Goal: Task Accomplishment & Management: Complete application form

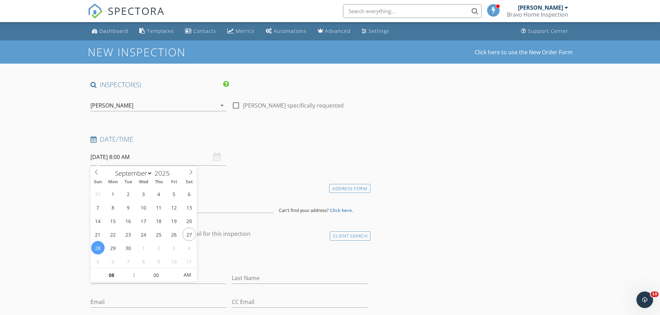
click at [141, 157] on input "09/28/2025 8:00 AM" at bounding box center [158, 157] width 136 height 17
type input "09/29/2025 8:00 AM"
type input "09"
type input "09/29/2025 9:00 AM"
click at [131, 269] on span at bounding box center [130, 272] width 5 height 7
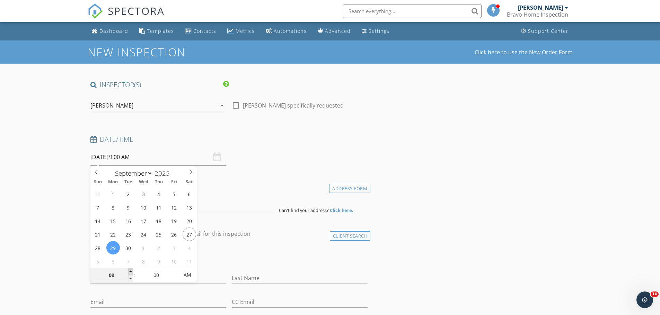
type input "10"
type input "09/29/2025 10:00 AM"
click at [131, 269] on span at bounding box center [130, 272] width 5 height 7
type input "11"
type input "09/29/2025 11:00 AM"
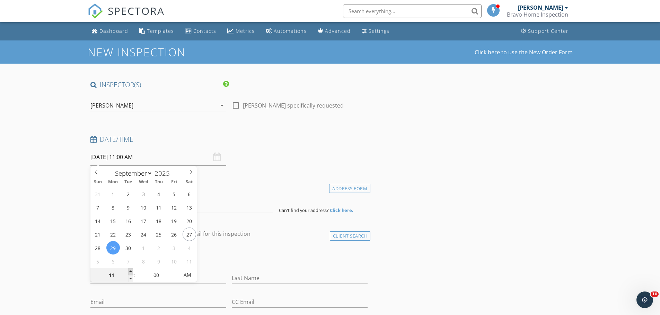
click at [131, 269] on span at bounding box center [130, 272] width 5 height 7
type input "12"
type input "09/29/2025 12:00 PM"
click at [131, 269] on span at bounding box center [130, 272] width 5 height 7
type input "01"
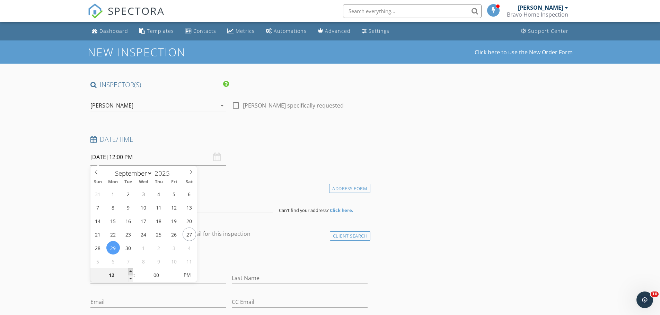
type input "09/29/2025 1:00 PM"
click at [131, 269] on span at bounding box center [130, 272] width 5 height 7
type input "02"
type input "09/29/2025 2:00 PM"
click at [131, 269] on span at bounding box center [130, 272] width 5 height 7
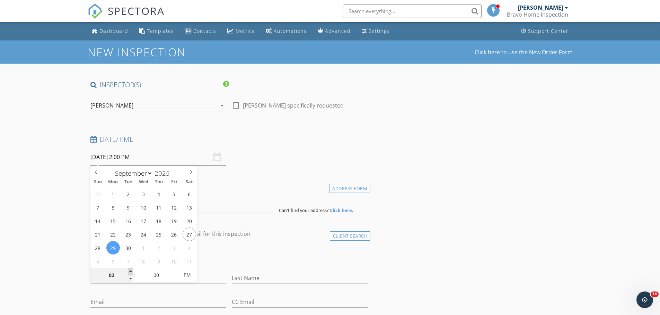
type input "03"
type input "[DATE] 3:00 PM"
click at [131, 269] on span at bounding box center [130, 272] width 5 height 7
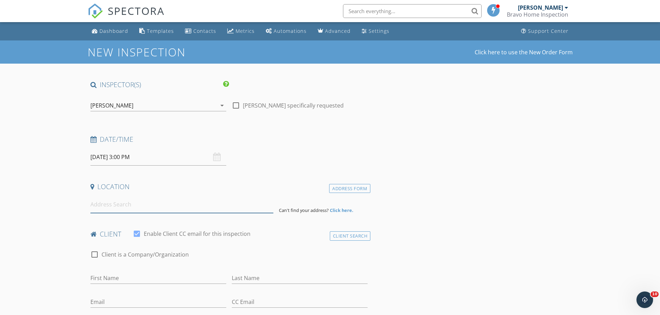
click at [112, 205] on input at bounding box center [181, 204] width 183 height 17
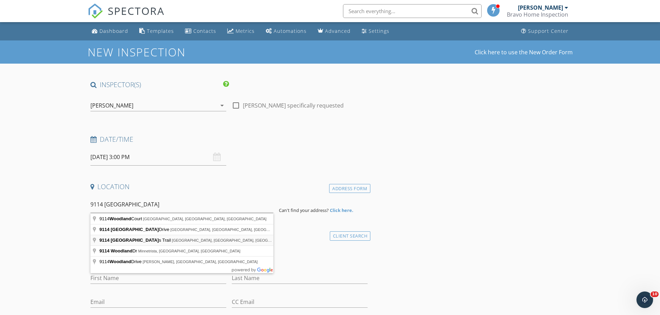
type input "9114 Woodlands Trail, Little Rock, AR, USA"
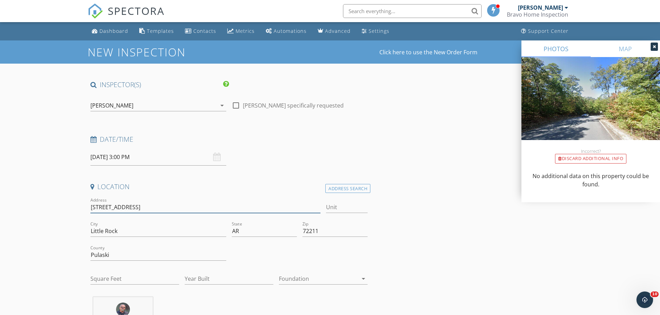
click at [162, 206] on input "9114 Woodlands Trail" at bounding box center [205, 207] width 230 height 11
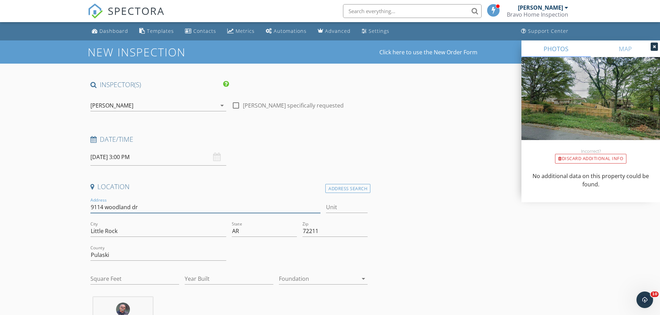
type input "9114 woodland dr"
drag, startPoint x: 122, startPoint y: 230, endPoint x: 81, endPoint y: 229, distance: 41.2
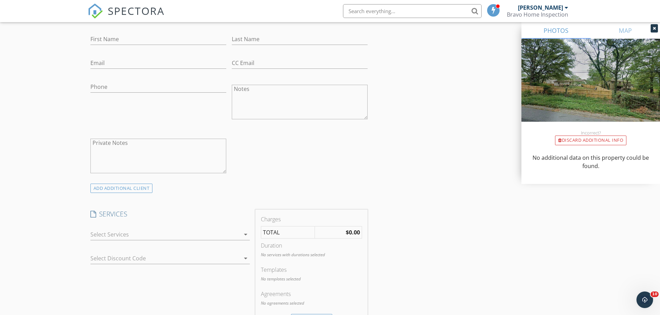
scroll to position [254, 0]
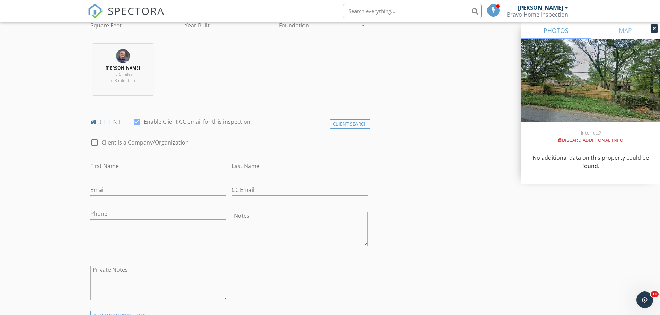
type input "Mabelvale"
click at [127, 165] on input "First Name" at bounding box center [158, 166] width 136 height 11
type input "[PERSON_NAME]"
click at [244, 168] on input "Last Name" at bounding box center [300, 166] width 136 height 11
type input "Okoye"
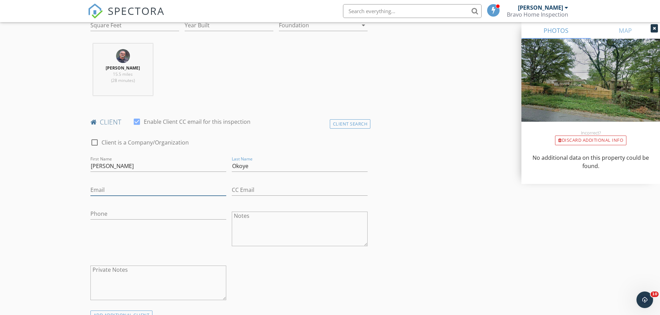
click at [153, 190] on input "Email" at bounding box center [158, 190] width 136 height 11
type input "[EMAIL_ADDRESS][DOMAIN_NAME]"
click at [131, 214] on input "Phone" at bounding box center [158, 213] width 136 height 11
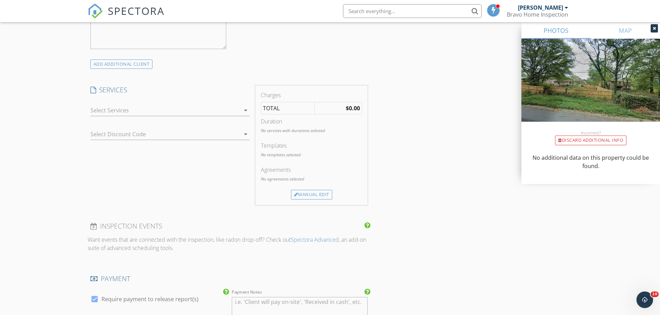
scroll to position [508, 0]
type input "[PHONE_NUMBER]"
click at [305, 190] on div "Manual Edit" at bounding box center [311, 192] width 41 height 10
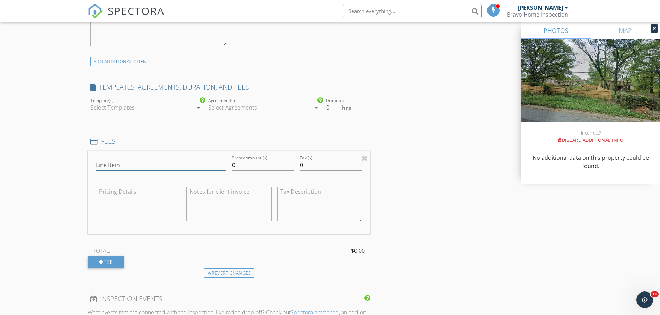
click at [146, 162] on input "Line Item" at bounding box center [161, 165] width 130 height 11
drag, startPoint x: 268, startPoint y: 165, endPoint x: 226, endPoint y: 163, distance: 41.9
click at [226, 163] on div "Line Item Pretax Amount ($) 0 Tax ($) 0" at bounding box center [229, 192] width 283 height 83
type input "350.00"
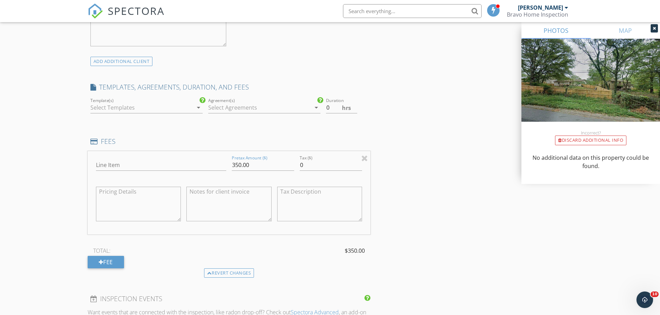
click at [200, 111] on icon "arrow_drop_down" at bounding box center [198, 108] width 8 height 8
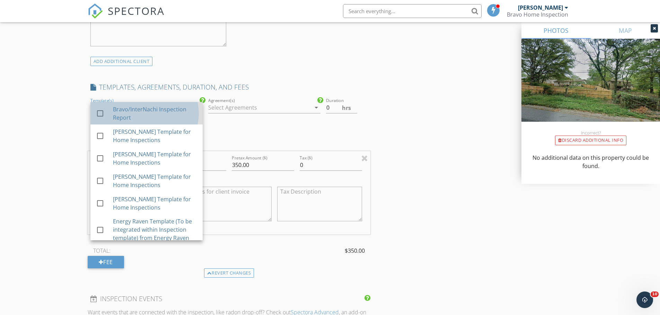
click at [163, 118] on div "Bravo/InterNachi Inspection Report" at bounding box center [155, 113] width 84 height 17
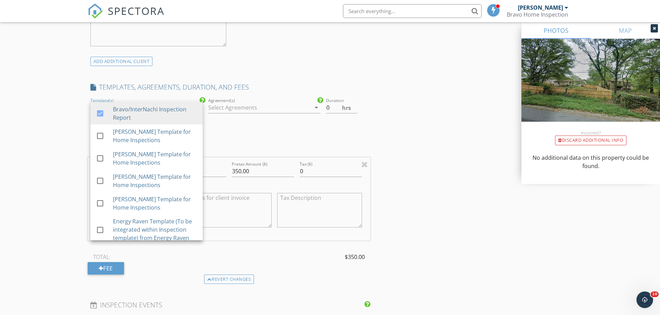
click at [219, 108] on div at bounding box center [259, 107] width 102 height 11
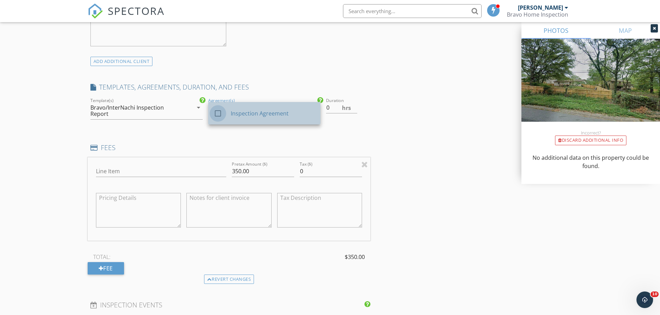
click at [220, 112] on div at bounding box center [218, 114] width 12 height 12
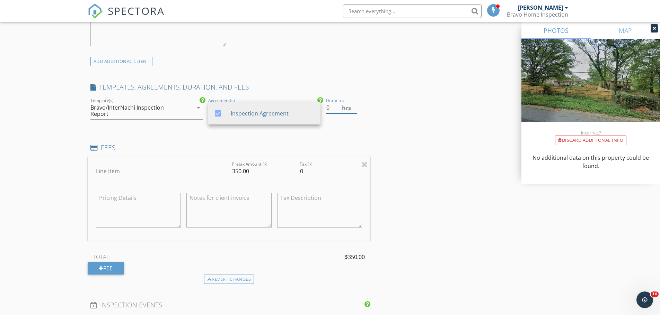
click at [354, 109] on input "0" at bounding box center [341, 107] width 31 height 11
click at [354, 105] on input "0.5" at bounding box center [341, 107] width 31 height 11
click at [354, 105] on input "1" at bounding box center [341, 107] width 31 height 11
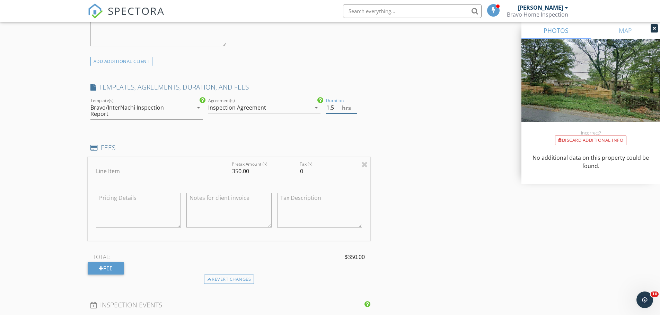
click at [354, 105] on input "1.5" at bounding box center [341, 107] width 31 height 11
click at [354, 105] on input "2" at bounding box center [341, 107] width 31 height 11
type input "2.5"
click at [354, 105] on input "2.5" at bounding box center [341, 107] width 31 height 11
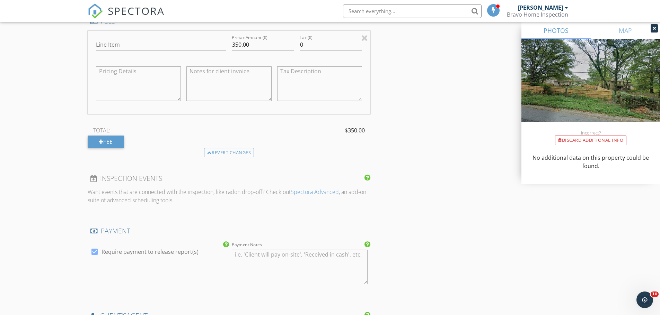
scroll to position [762, 0]
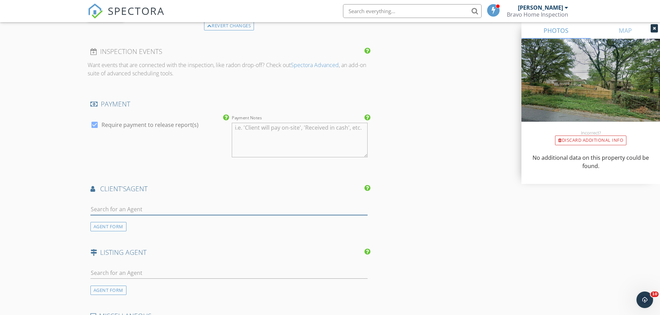
click at [127, 206] on input "text" at bounding box center [228, 209] width 277 height 11
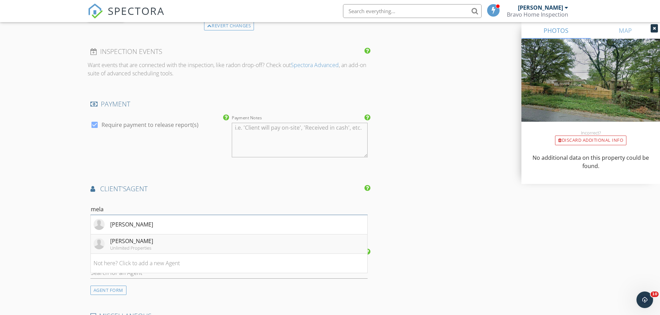
type input "mela"
click at [127, 237] on div "[PERSON_NAME]" at bounding box center [131, 241] width 43 height 8
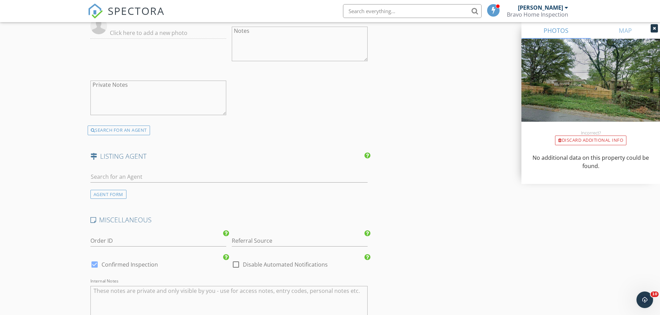
scroll to position [1150, 0]
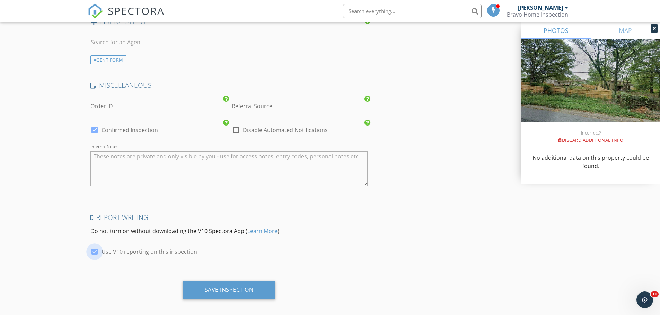
click at [98, 247] on div at bounding box center [95, 252] width 12 height 12
checkbox input "false"
click at [196, 281] on div "Save Inspection" at bounding box center [228, 290] width 93 height 19
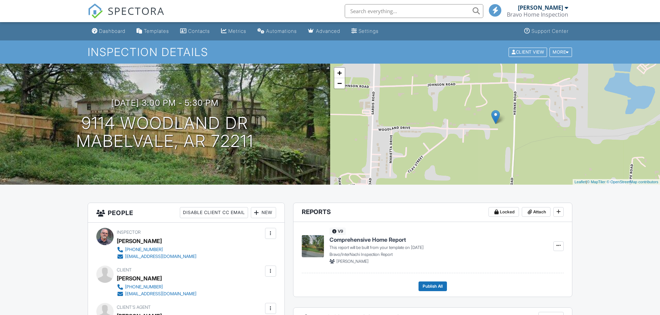
click at [566, 9] on div at bounding box center [565, 8] width 3 height 6
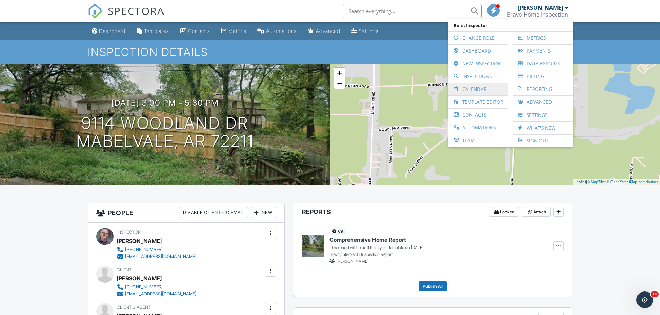
click at [468, 89] on link "Calendar" at bounding box center [477, 89] width 53 height 12
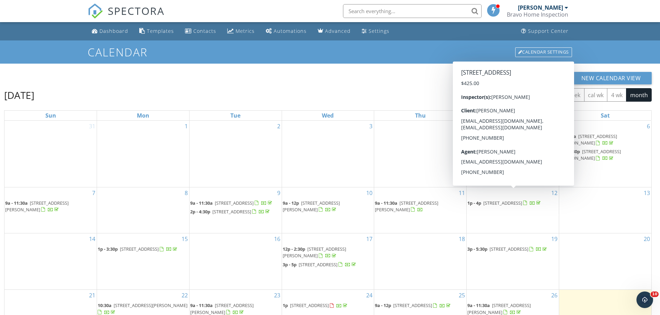
click at [319, 79] on div "New Calendar View" at bounding box center [327, 78] width 647 height 12
